Goal: Check status: Check status

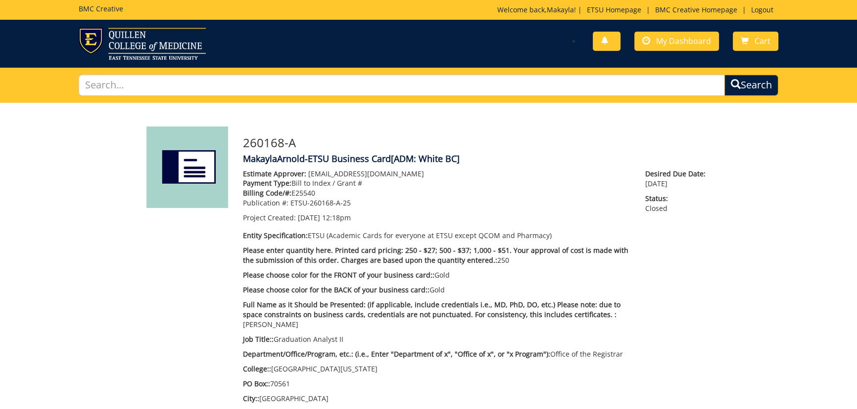
scroll to position [49, 0]
click at [598, 41] on link at bounding box center [606, 41] width 28 height 19
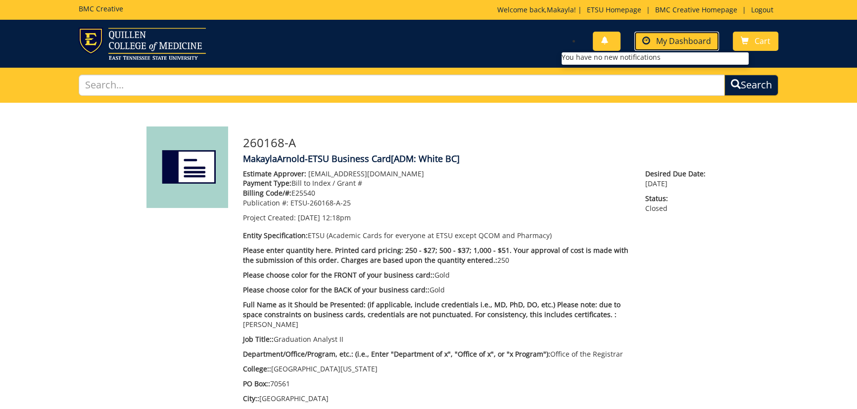
click at [672, 40] on span "My Dashboard" at bounding box center [683, 41] width 55 height 11
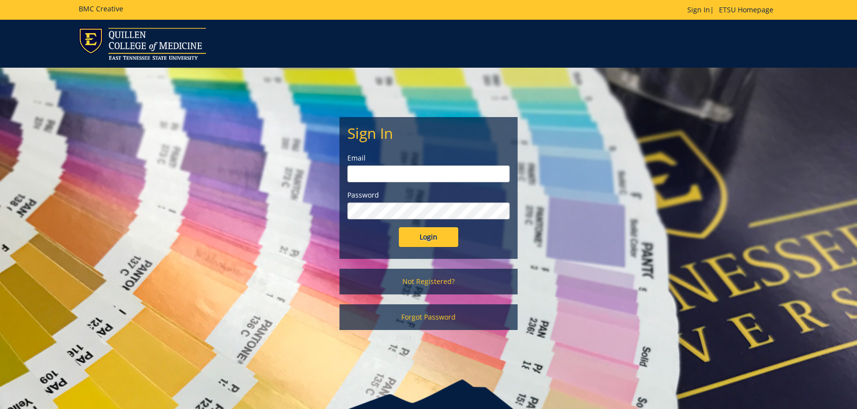
type input "[EMAIL_ADDRESS][DOMAIN_NAME]"
click at [415, 233] on input "Login" at bounding box center [428, 237] width 59 height 20
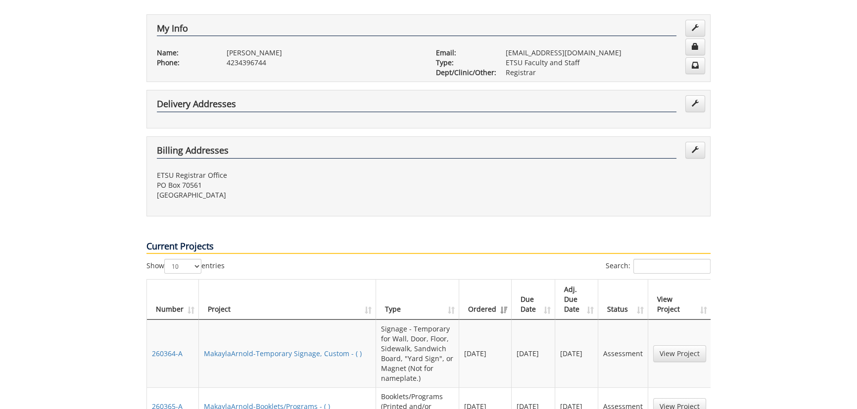
scroll to position [225, 0]
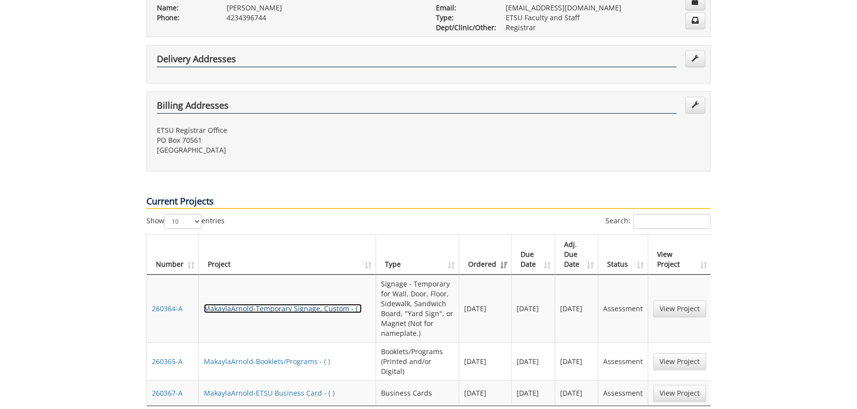
click at [310, 304] on link "MakaylaArnold-Temporary Signage, Custom - ( )" at bounding box center [283, 308] width 158 height 9
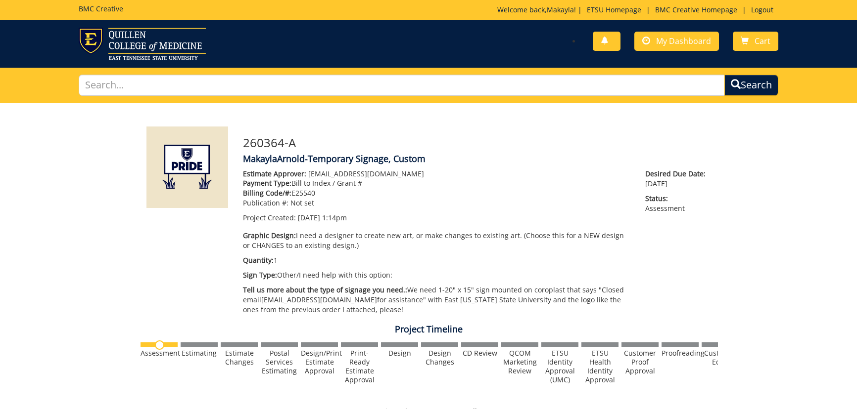
scroll to position [372, 0]
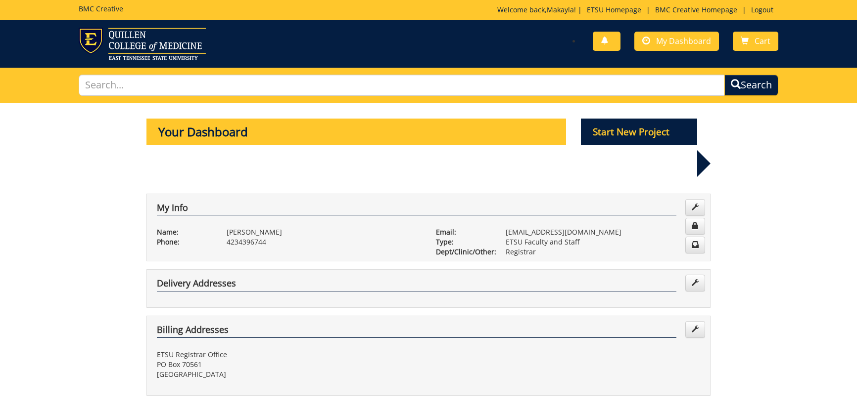
scroll to position [225, 0]
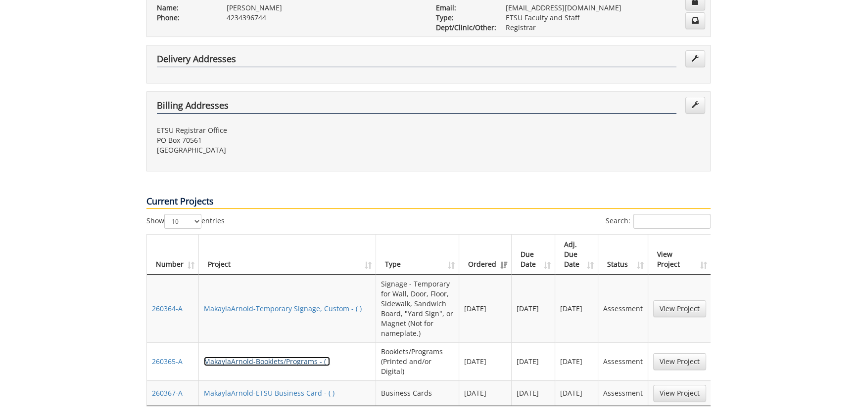
click at [287, 357] on link "MakaylaArnold-Booklets/Programs - ( )" at bounding box center [267, 361] width 126 height 9
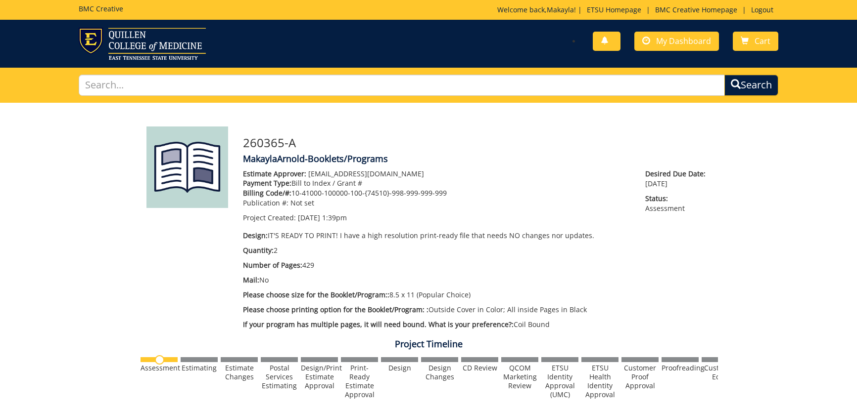
scroll to position [387, 0]
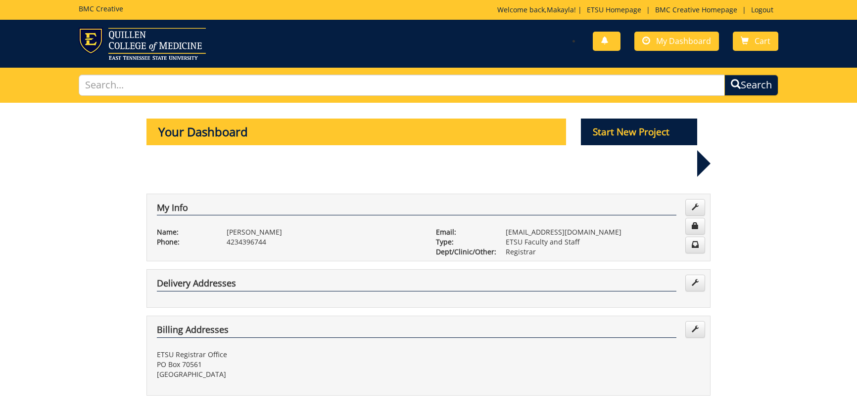
scroll to position [225, 0]
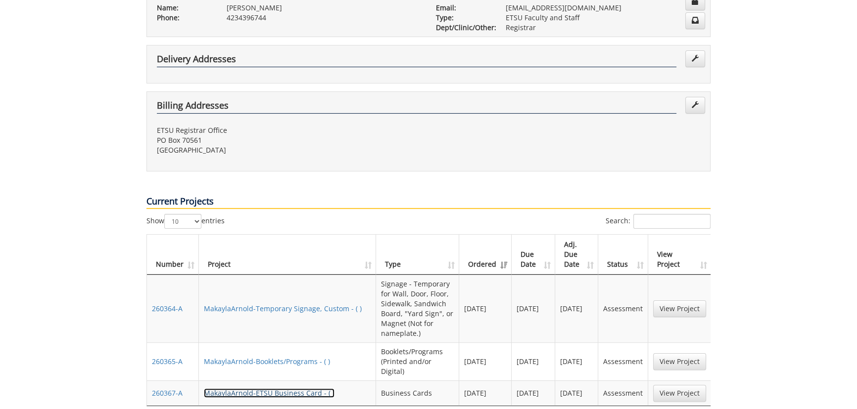
click at [243, 389] on link "MakaylaArnold-ETSU Business Card - ( )" at bounding box center [269, 393] width 131 height 9
